Goal: Information Seeking & Learning: Learn about a topic

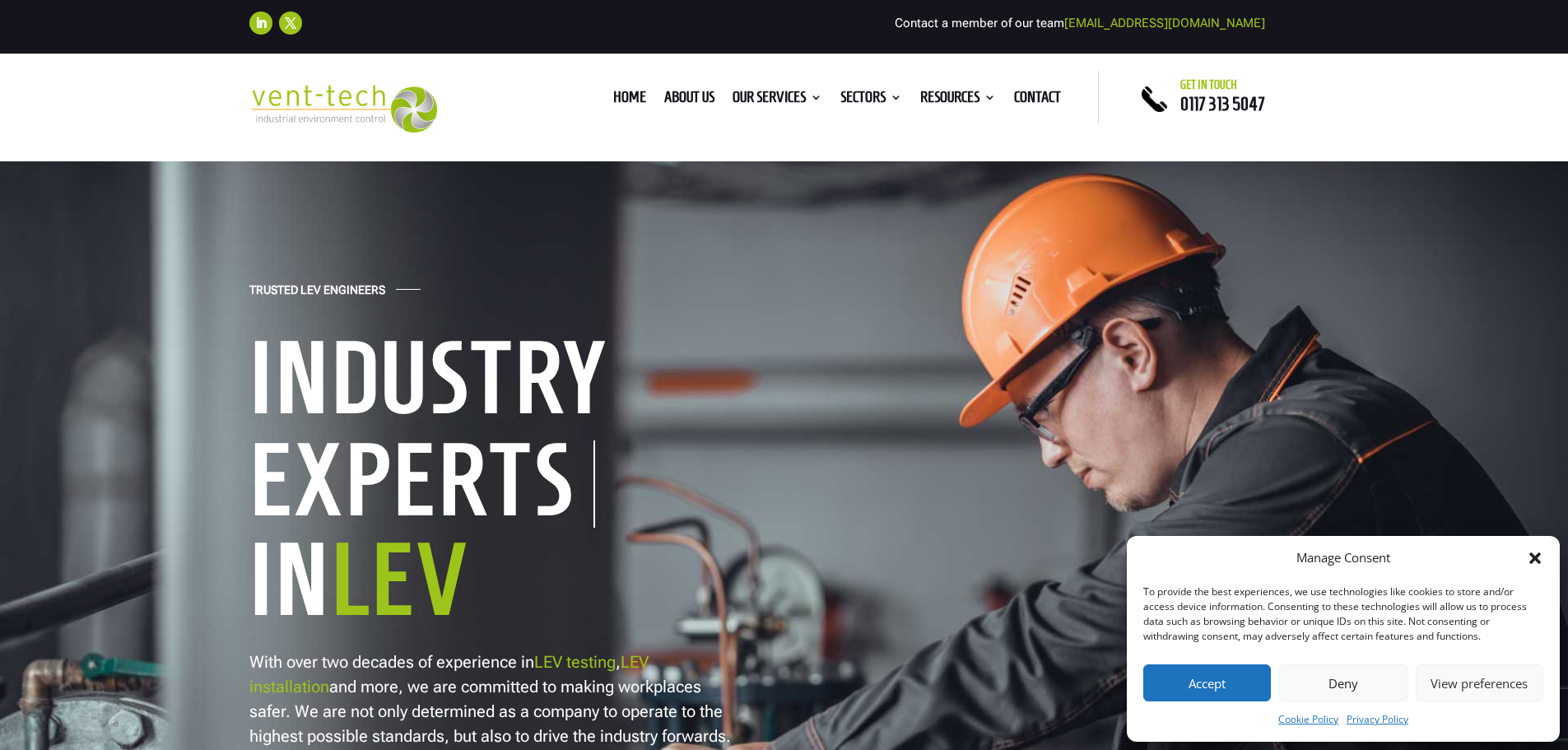
click at [1351, 689] on button "Deny" at bounding box center [1343, 682] width 128 height 37
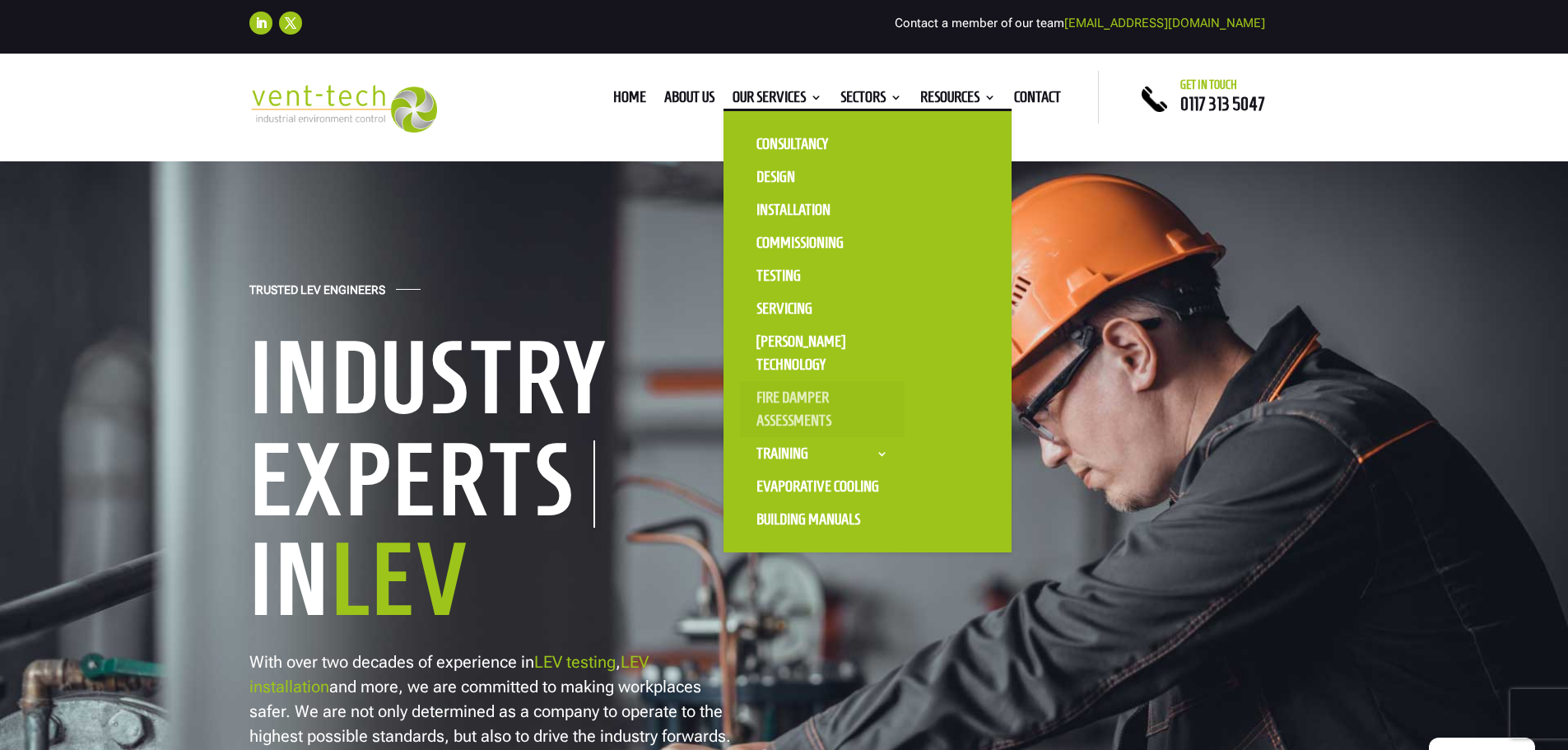
click at [800, 396] on link "Fire Damper Assessments" at bounding box center [823, 409] width 165 height 56
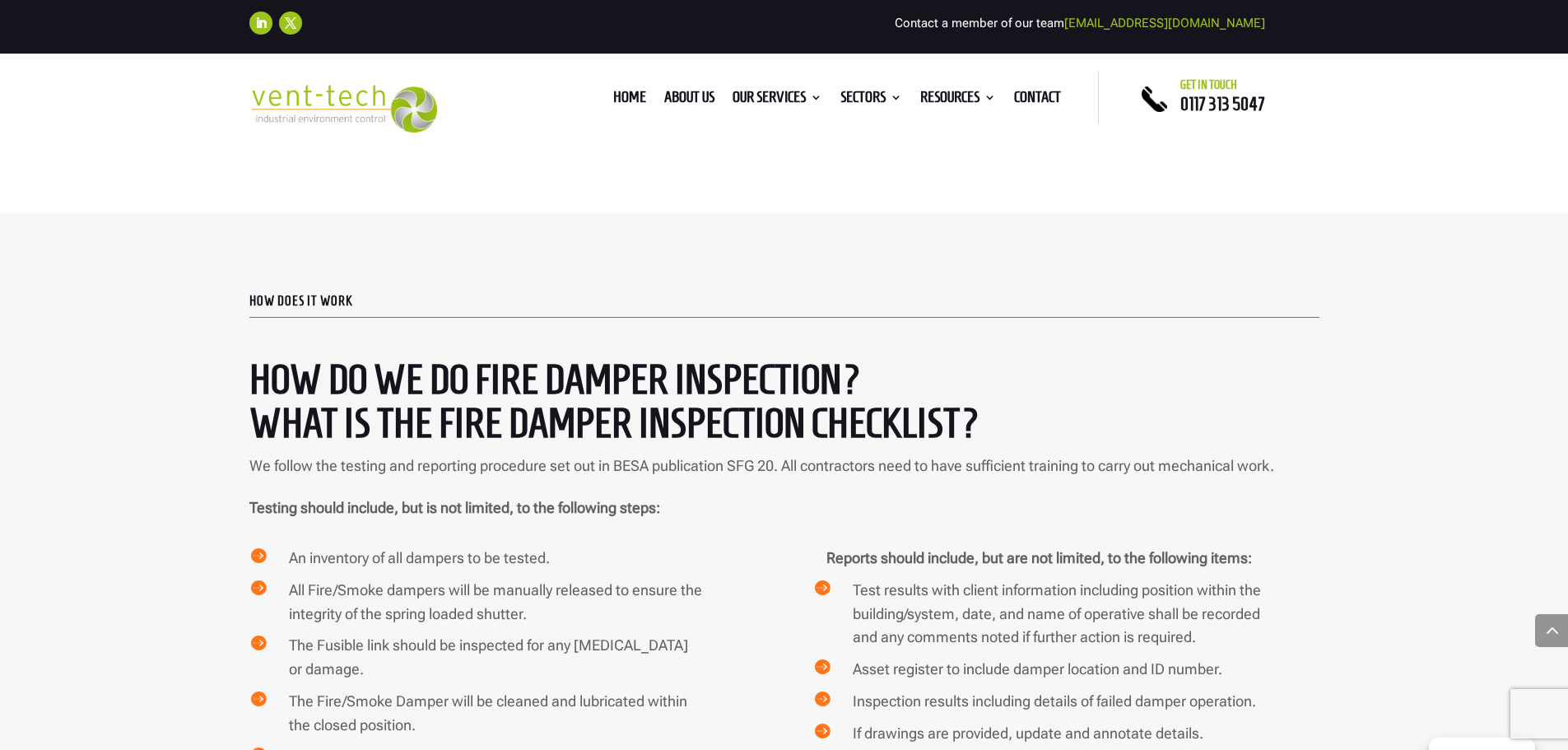
scroll to position [3127, 0]
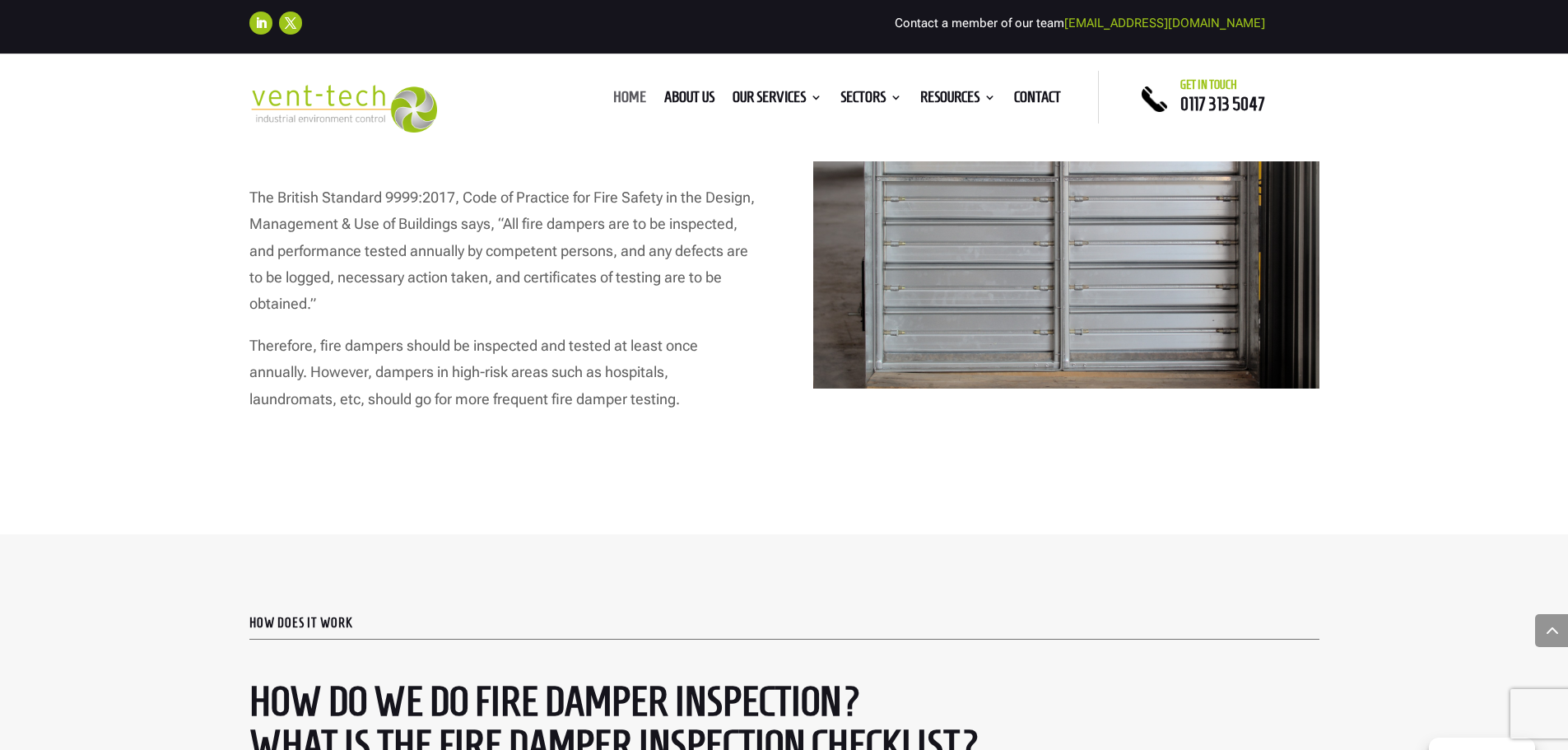
click at [613, 98] on link "Home" at bounding box center [629, 100] width 33 height 18
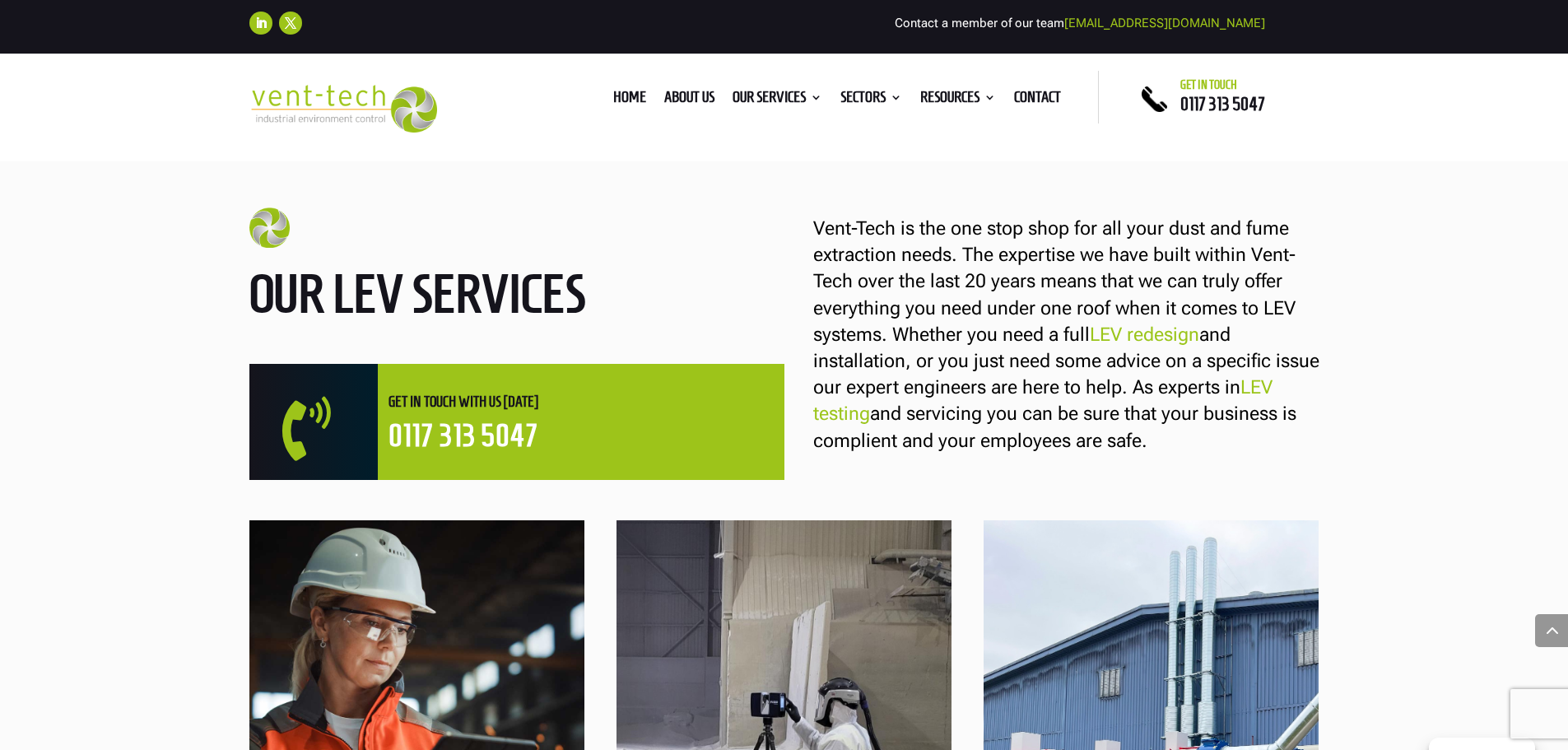
scroll to position [740, 0]
